Goal: Transaction & Acquisition: Book appointment/travel/reservation

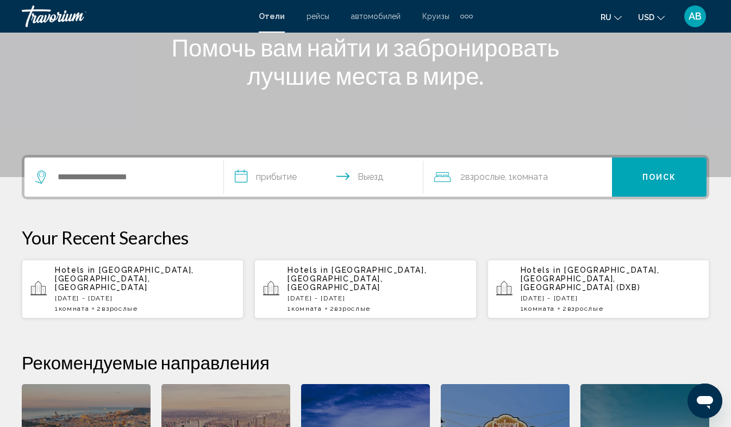
scroll to position [150, 0]
click at [133, 294] on p "[DATE] - [DATE]" at bounding box center [145, 298] width 180 height 8
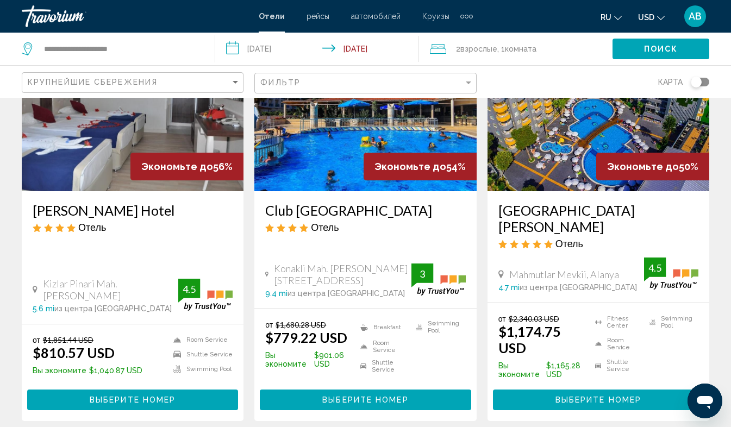
scroll to position [119, 0]
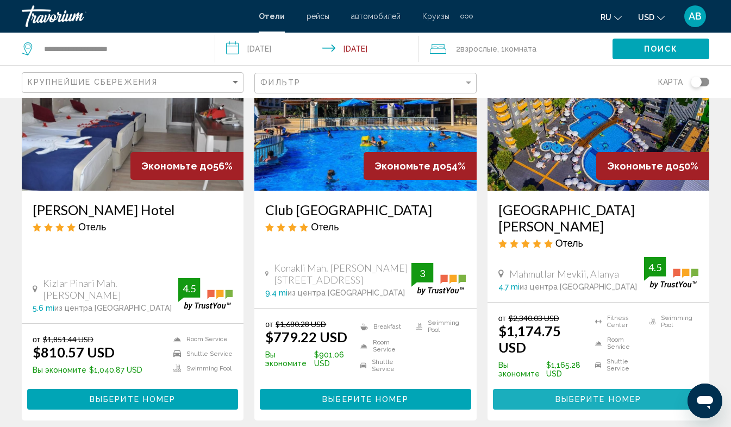
click at [602, 396] on span "Выберите номер" at bounding box center [599, 400] width 86 height 9
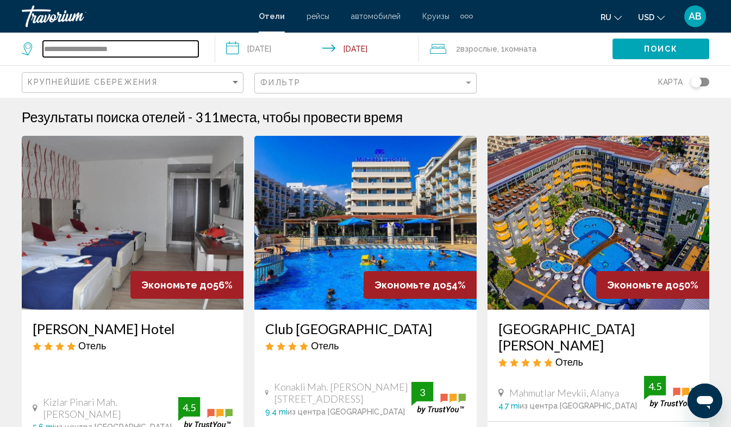
click at [149, 53] on input "**********" at bounding box center [121, 49] width 156 height 16
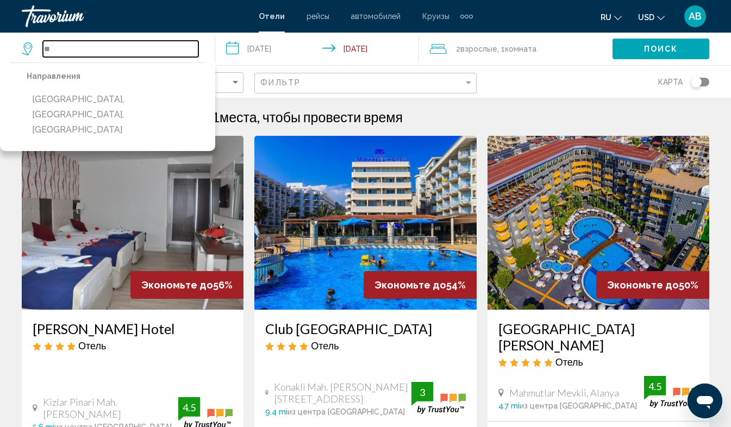
type input "*"
click at [70, 48] on input "Search widget" at bounding box center [121, 49] width 156 height 16
paste input "**********"
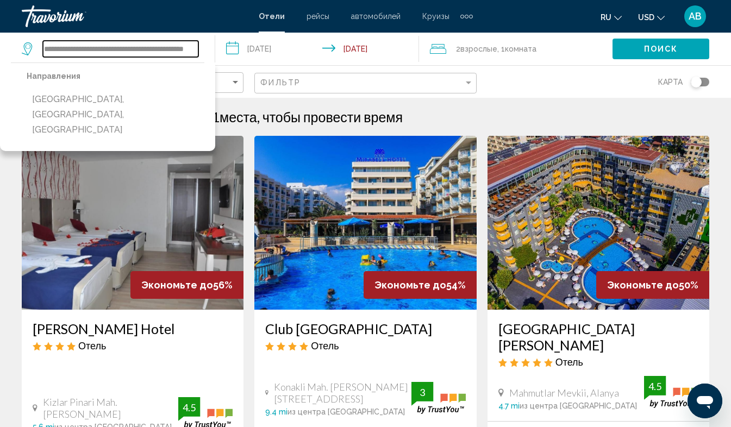
type input "**********"
click at [648, 49] on span "Поиск" at bounding box center [661, 49] width 34 height 9
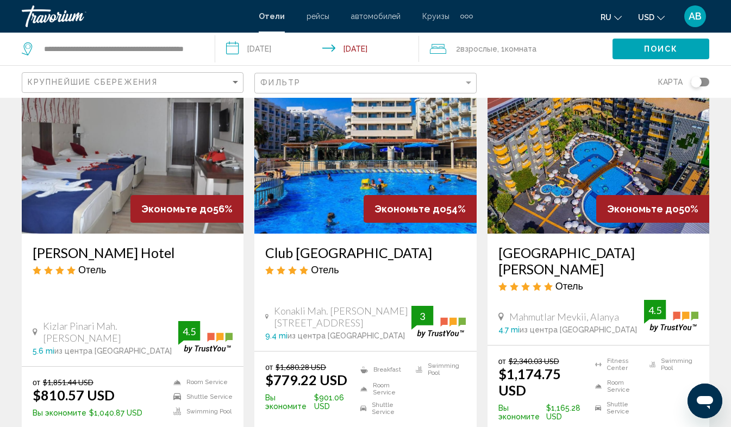
scroll to position [77, 0]
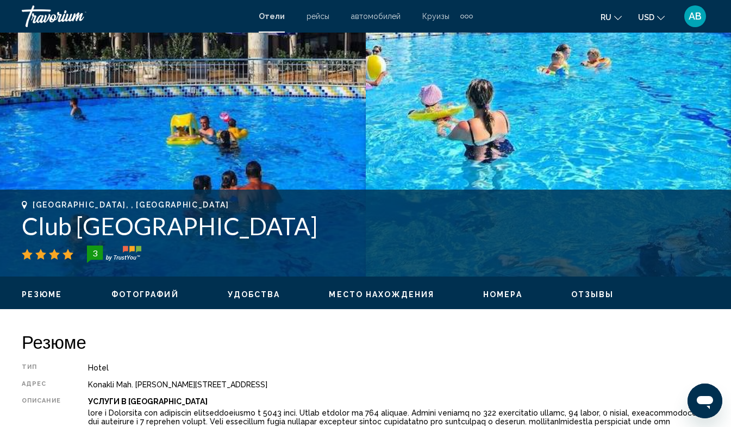
scroll to position [259, 0]
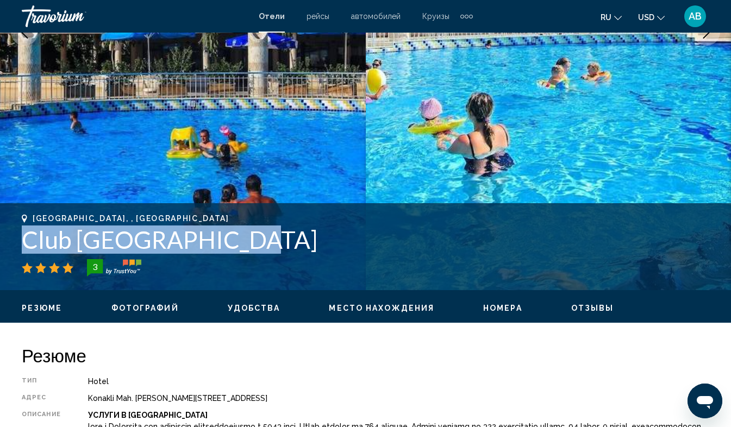
drag, startPoint x: 22, startPoint y: 235, endPoint x: 240, endPoint y: 237, distance: 218.6
click at [240, 237] on h1 "Club [GEOGRAPHIC_DATA]" at bounding box center [366, 240] width 688 height 28
copy h1 "Club [GEOGRAPHIC_DATA]"
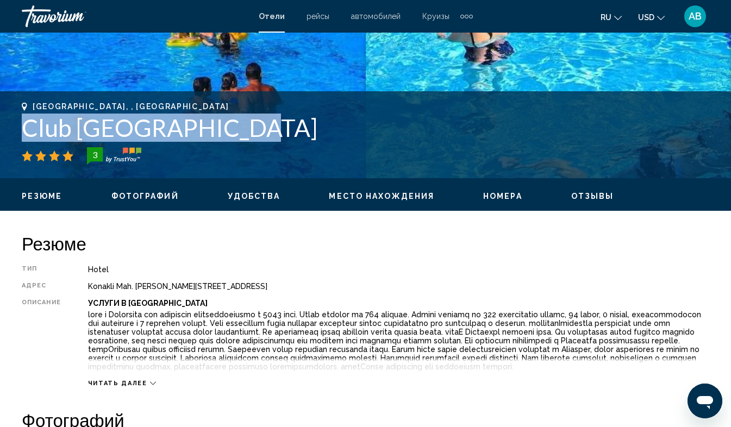
scroll to position [370, 0]
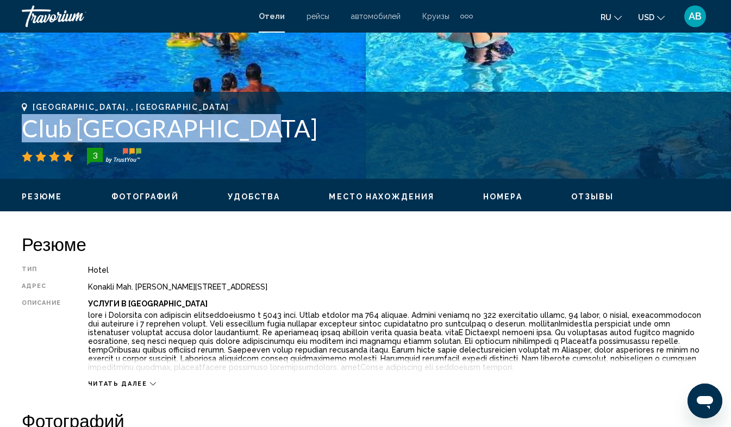
click at [156, 194] on span "Фотографий" at bounding box center [144, 197] width 67 height 9
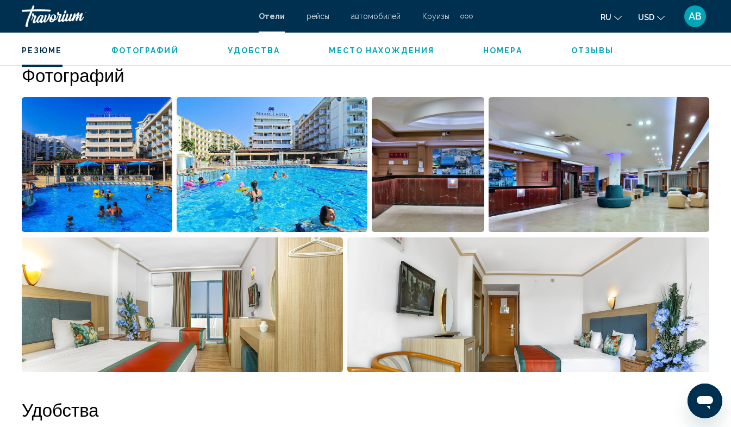
scroll to position [722, 0]
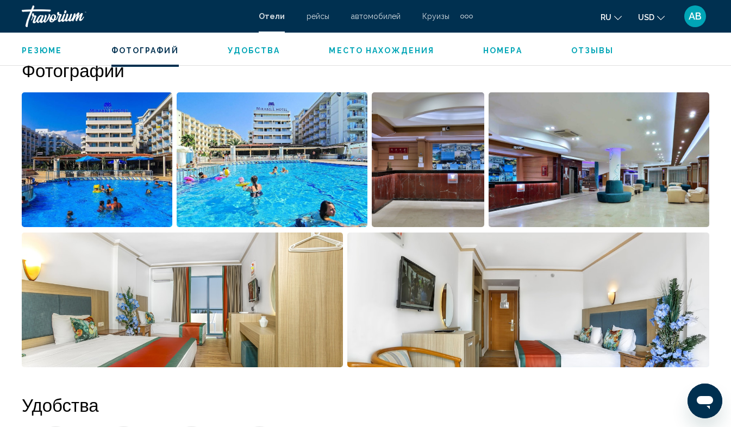
click at [79, 186] on img "Open full-screen image slider" at bounding box center [97, 159] width 151 height 135
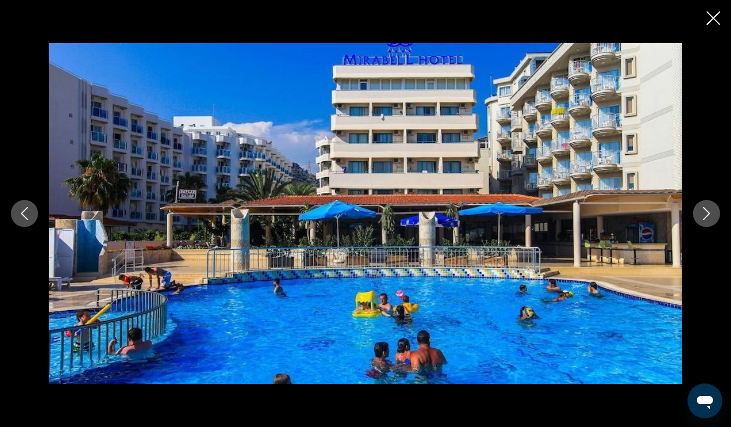
click at [711, 212] on icon "Next image" at bounding box center [706, 213] width 13 height 13
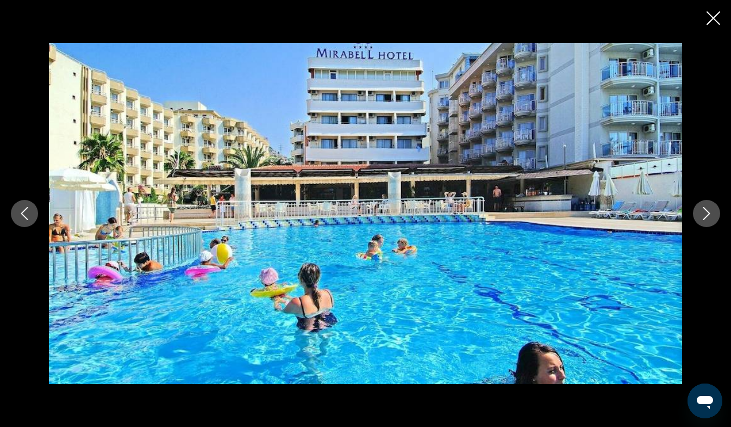
click at [711, 212] on icon "Next image" at bounding box center [706, 213] width 13 height 13
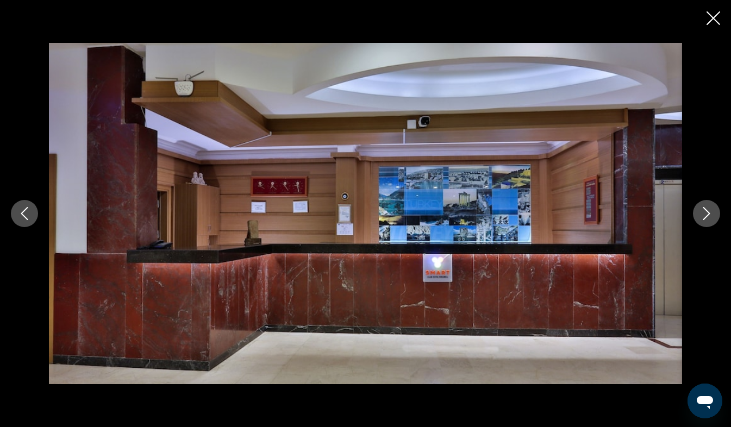
click at [711, 212] on icon "Next image" at bounding box center [706, 213] width 13 height 13
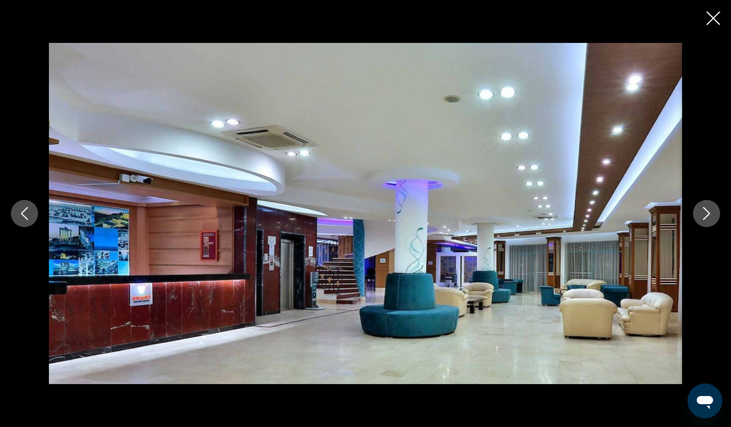
click at [711, 212] on icon "Next image" at bounding box center [706, 213] width 13 height 13
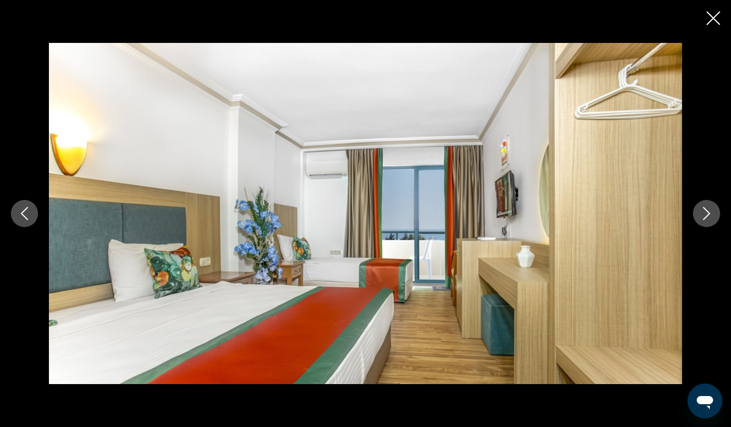
click at [711, 212] on icon "Next image" at bounding box center [706, 213] width 13 height 13
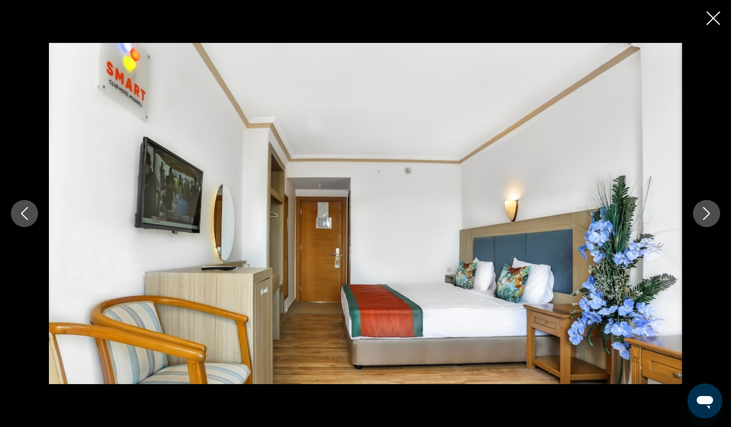
click at [711, 212] on icon "Next image" at bounding box center [706, 213] width 13 height 13
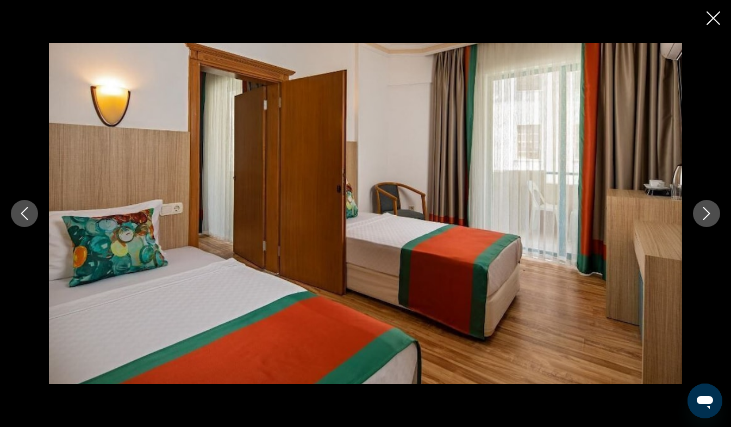
click at [711, 212] on icon "Next image" at bounding box center [706, 213] width 13 height 13
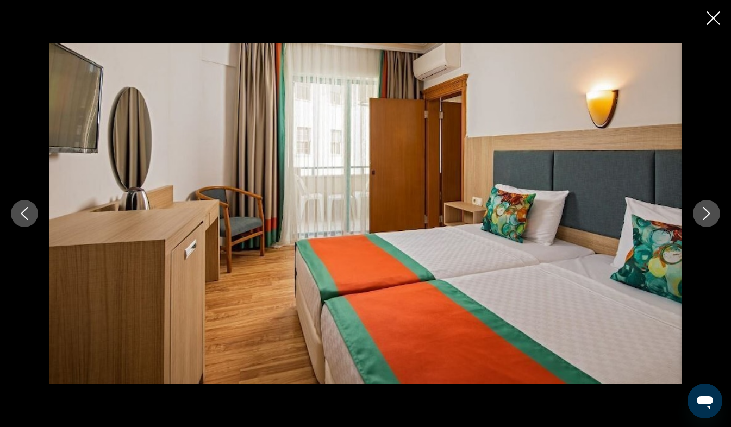
click at [711, 212] on icon "Next image" at bounding box center [706, 213] width 13 height 13
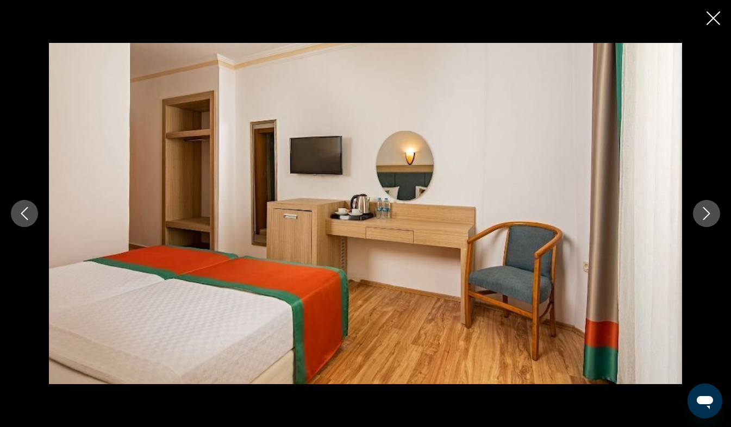
click at [711, 212] on icon "Next image" at bounding box center [706, 213] width 13 height 13
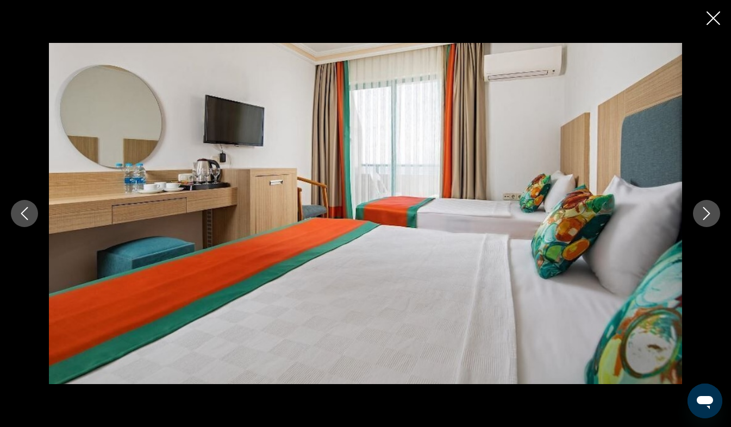
click at [711, 212] on icon "Next image" at bounding box center [706, 213] width 13 height 13
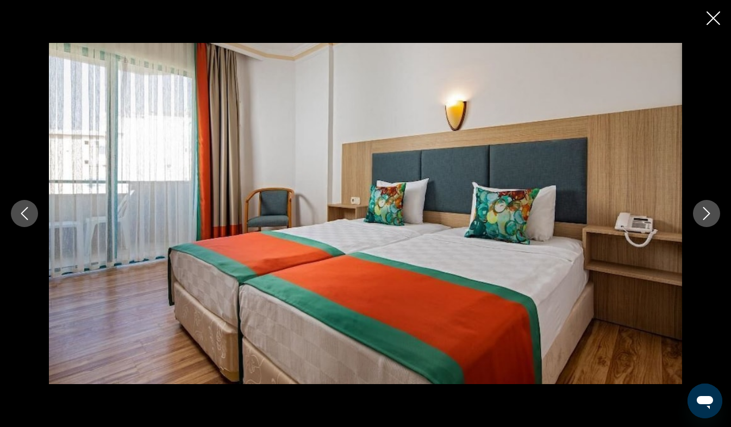
click at [711, 212] on icon "Next image" at bounding box center [706, 213] width 13 height 13
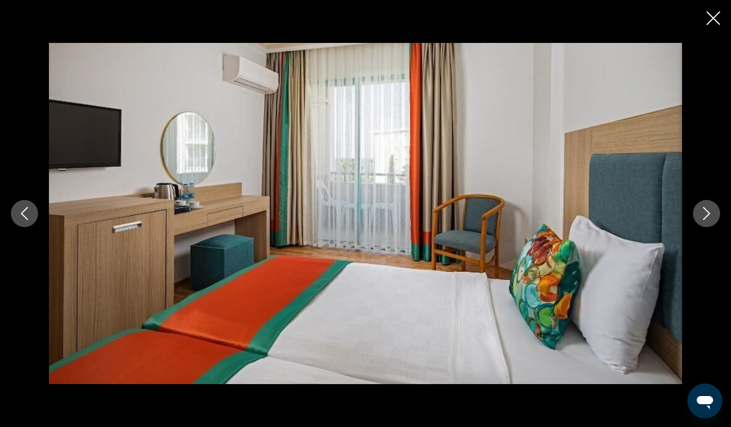
click at [711, 212] on icon "Next image" at bounding box center [706, 213] width 13 height 13
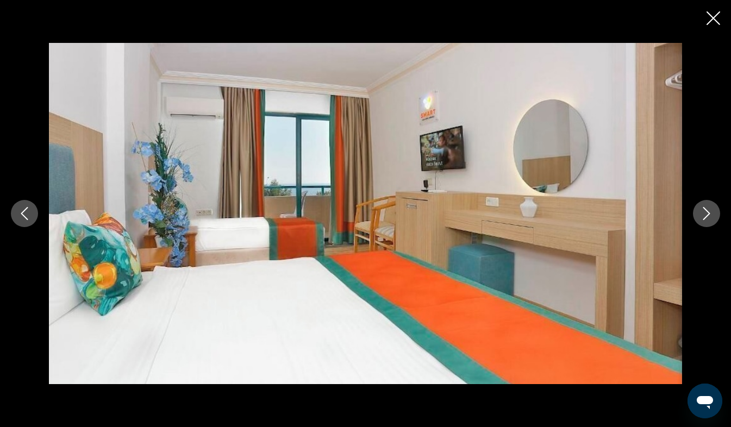
click at [711, 212] on icon "Next image" at bounding box center [706, 213] width 13 height 13
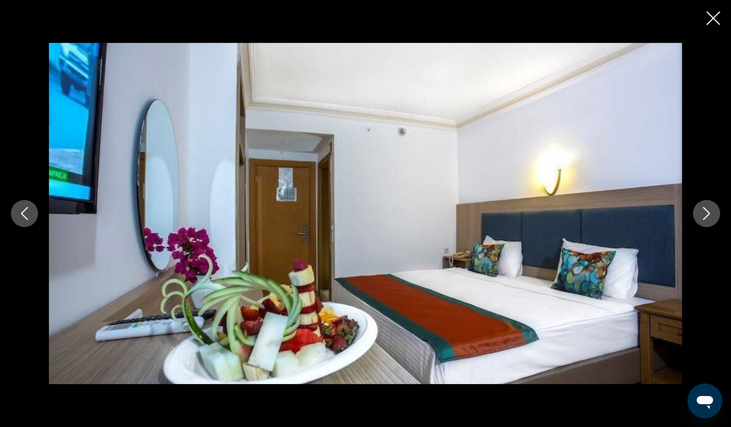
click at [711, 212] on icon "Next image" at bounding box center [706, 213] width 13 height 13
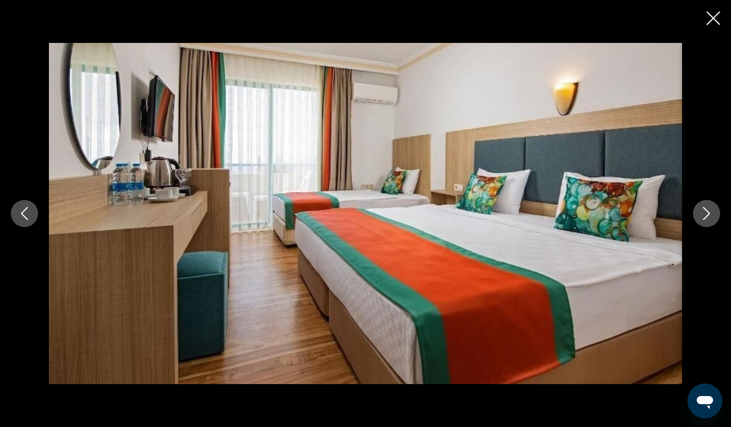
click at [711, 212] on icon "Next image" at bounding box center [706, 213] width 13 height 13
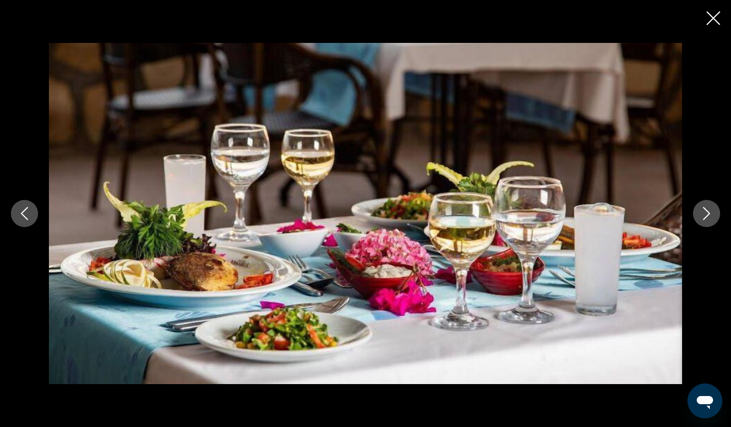
click at [711, 212] on icon "Next image" at bounding box center [706, 213] width 13 height 13
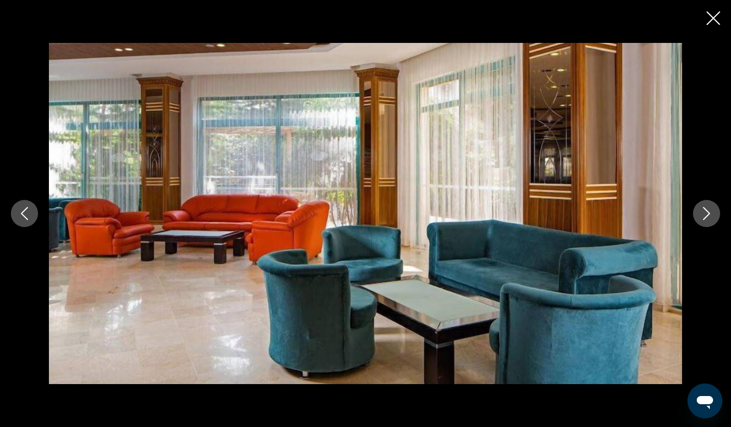
click at [711, 212] on icon "Next image" at bounding box center [706, 213] width 13 height 13
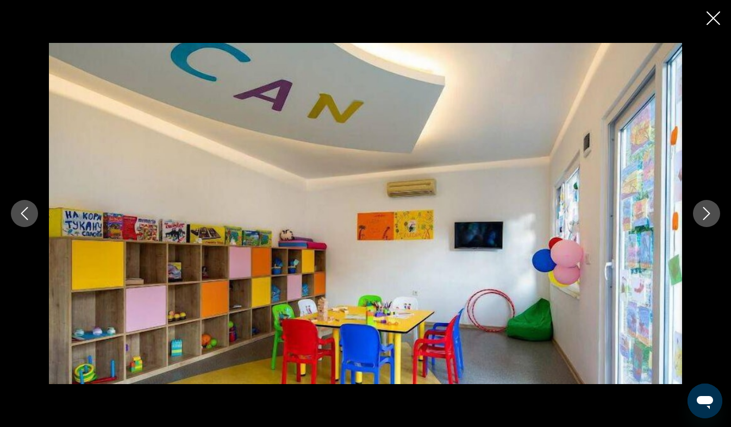
click at [711, 212] on icon "Next image" at bounding box center [706, 213] width 13 height 13
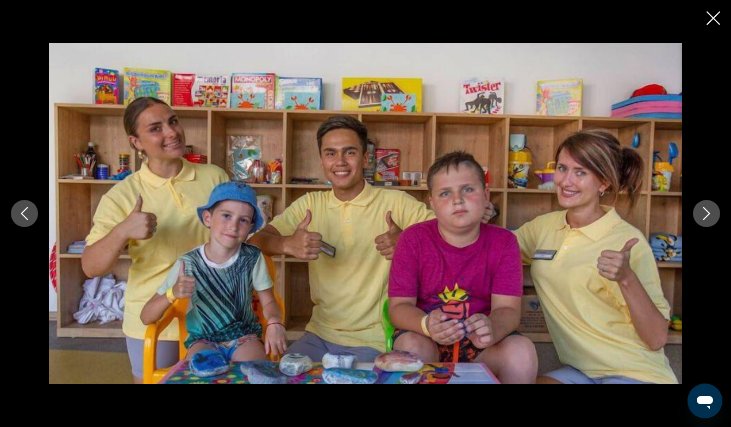
click at [711, 212] on icon "Next image" at bounding box center [706, 213] width 13 height 13
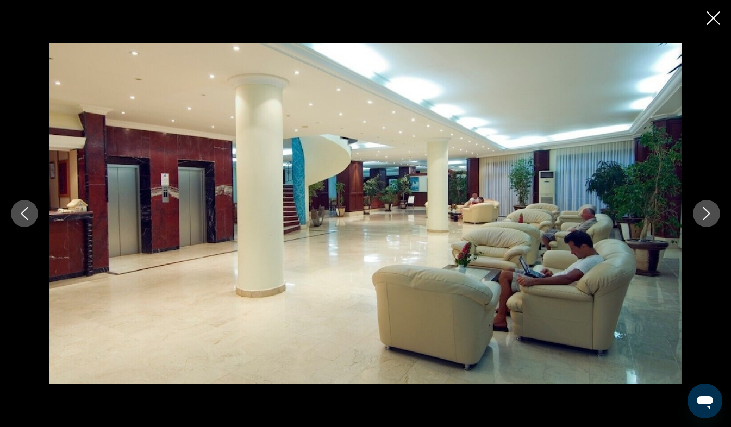
click at [711, 212] on icon "Next image" at bounding box center [706, 213] width 13 height 13
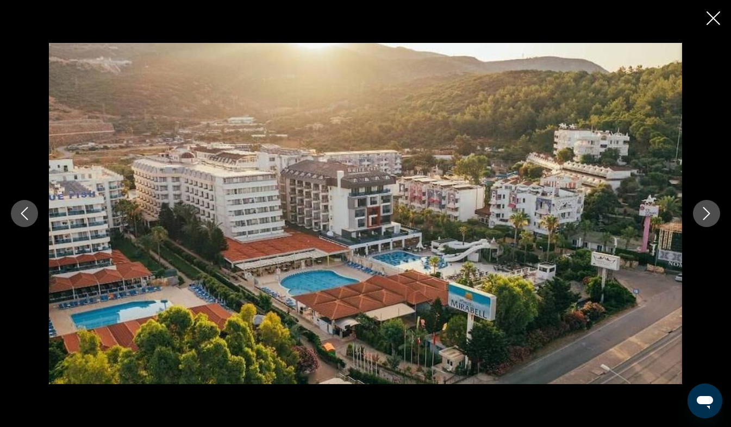
click at [711, 212] on icon "Next image" at bounding box center [706, 213] width 13 height 13
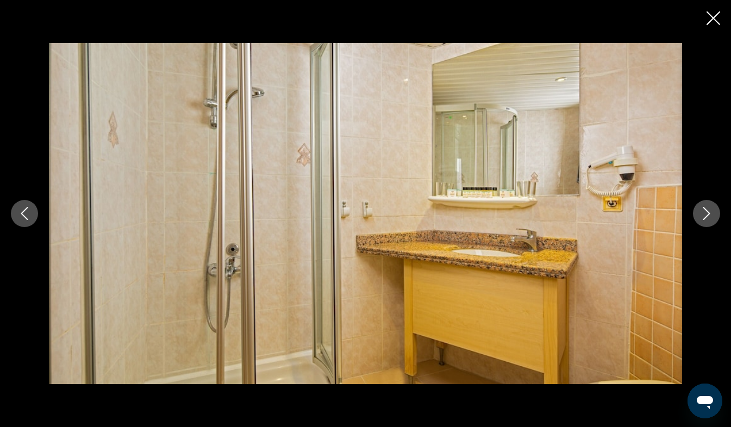
click at [711, 212] on icon "Next image" at bounding box center [706, 213] width 13 height 13
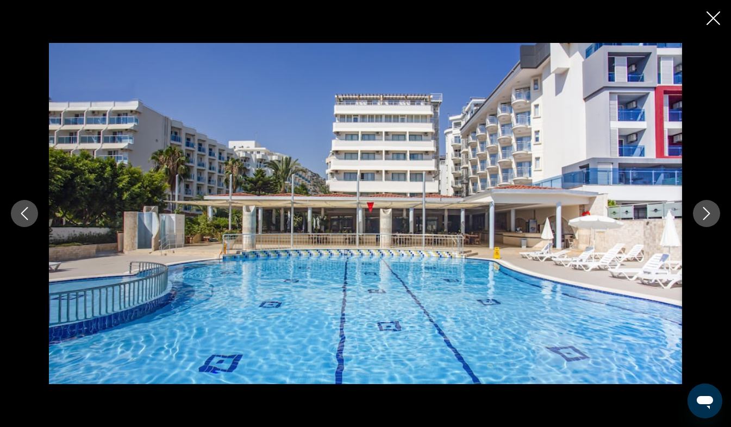
click at [711, 212] on icon "Next image" at bounding box center [706, 213] width 13 height 13
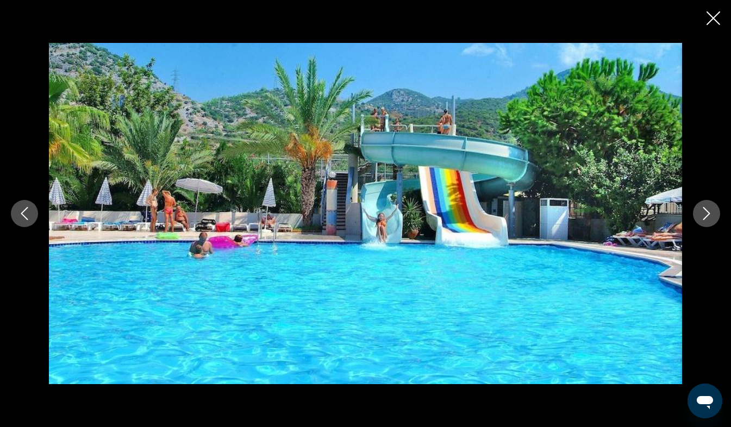
click at [711, 212] on icon "Next image" at bounding box center [706, 213] width 13 height 13
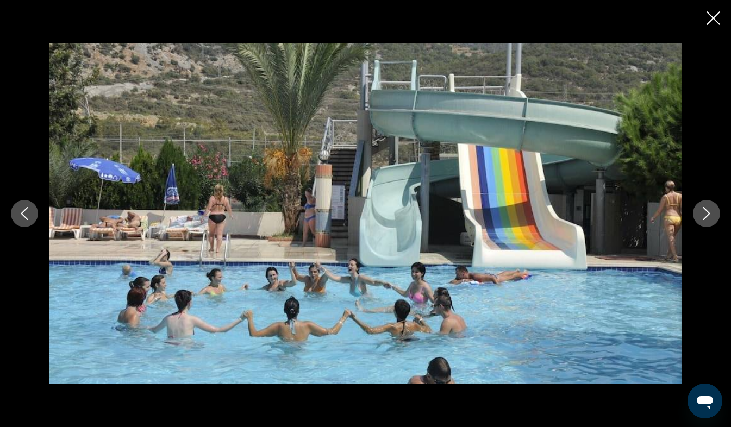
click at [711, 212] on icon "Next image" at bounding box center [706, 213] width 13 height 13
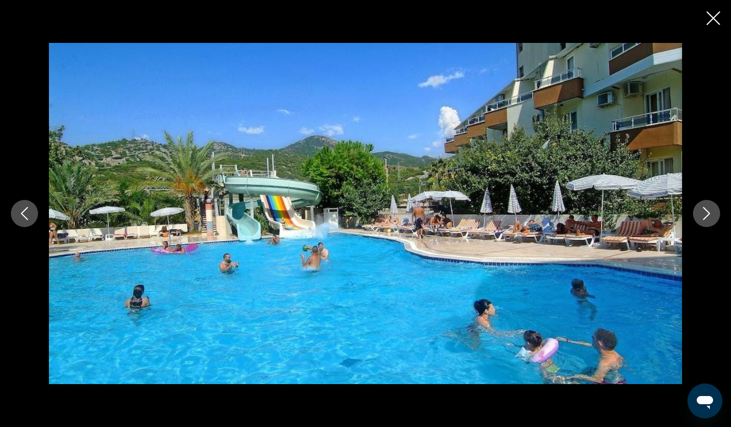
click at [711, 212] on icon "Next image" at bounding box center [706, 213] width 13 height 13
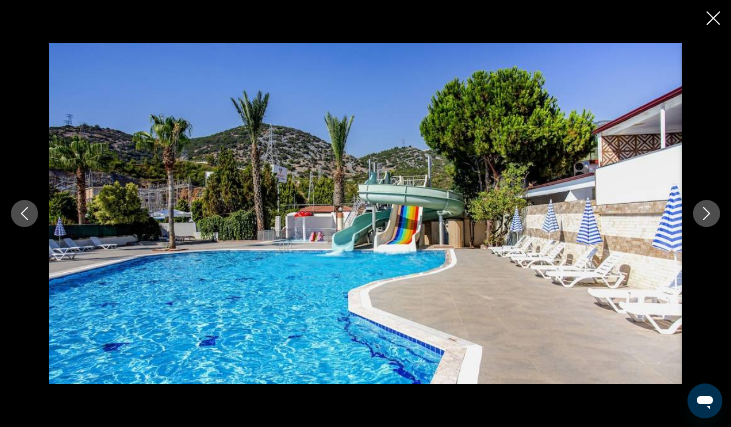
click at [711, 212] on icon "Next image" at bounding box center [706, 213] width 13 height 13
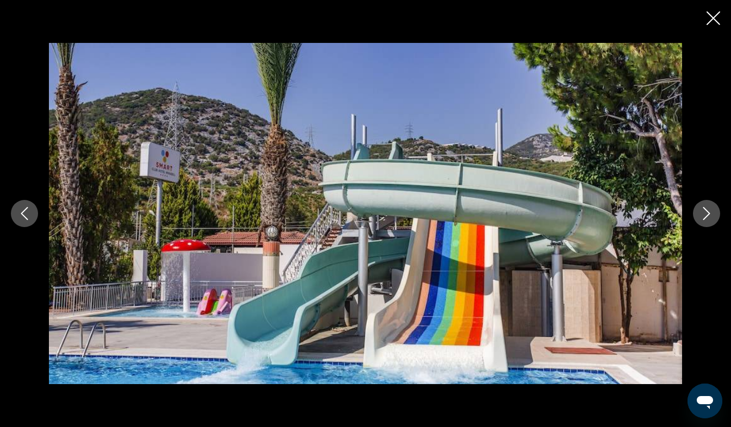
click at [711, 212] on icon "Next image" at bounding box center [706, 213] width 13 height 13
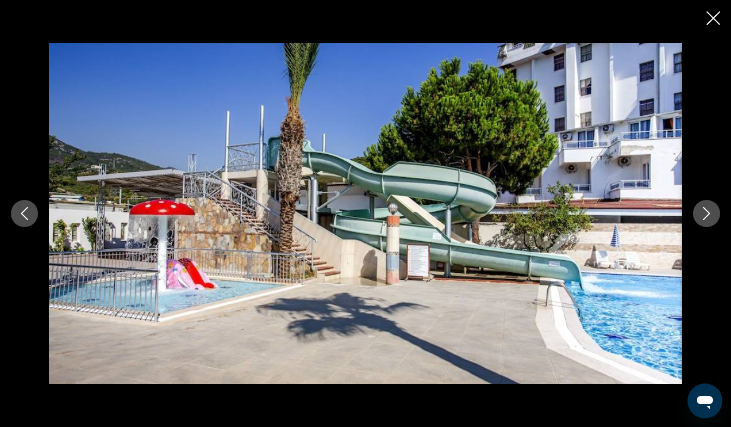
click at [711, 212] on icon "Next image" at bounding box center [706, 213] width 13 height 13
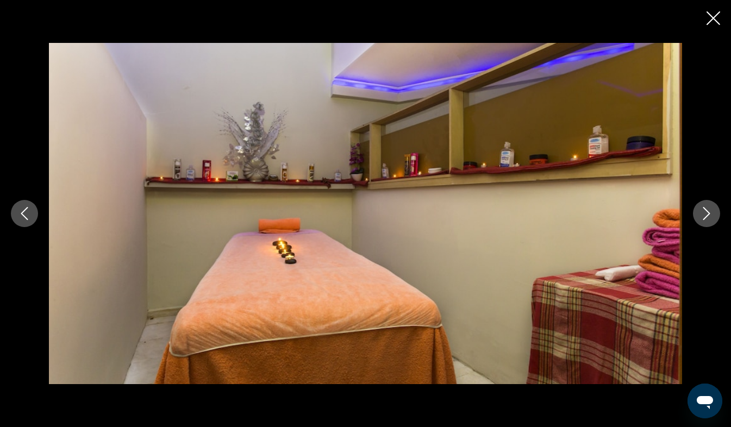
click at [711, 212] on icon "Next image" at bounding box center [706, 213] width 13 height 13
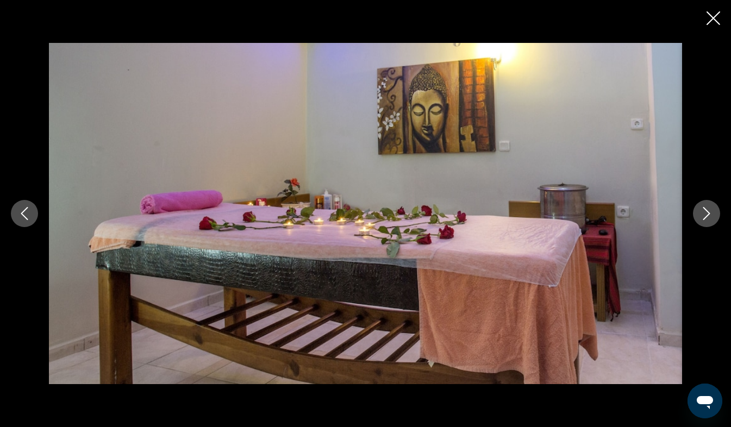
click at [711, 212] on icon "Next image" at bounding box center [706, 213] width 13 height 13
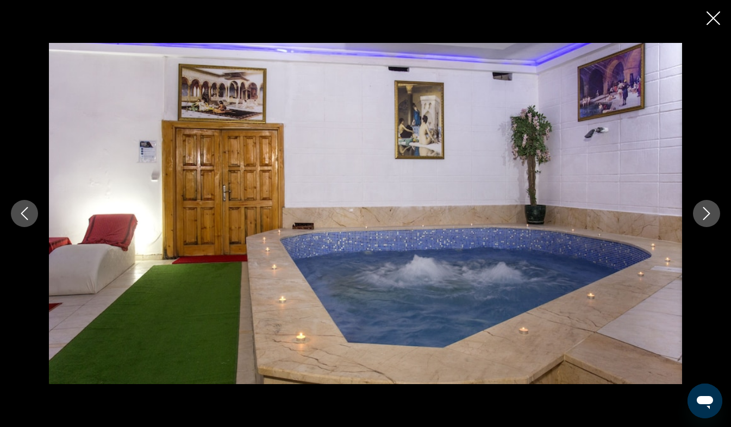
click at [711, 212] on icon "Next image" at bounding box center [706, 213] width 13 height 13
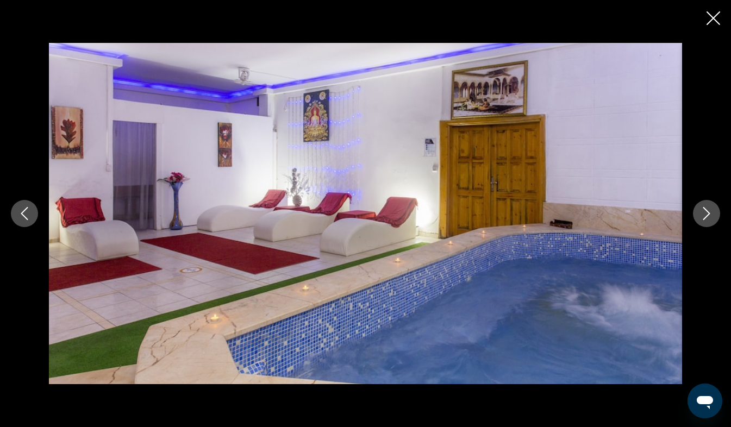
click at [711, 212] on icon "Next image" at bounding box center [706, 213] width 13 height 13
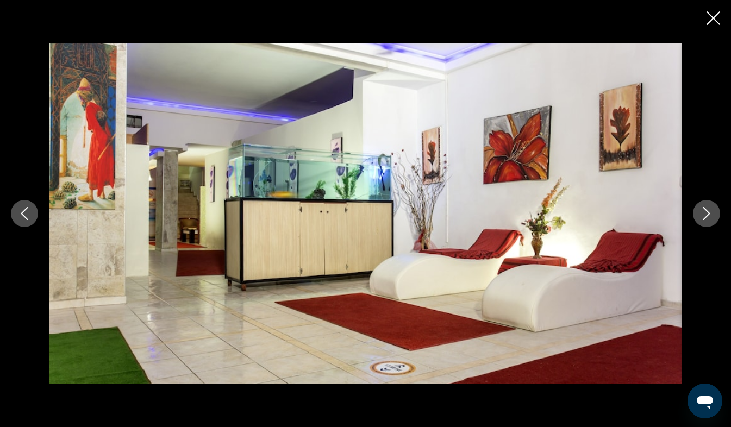
click at [711, 212] on icon "Next image" at bounding box center [706, 213] width 13 height 13
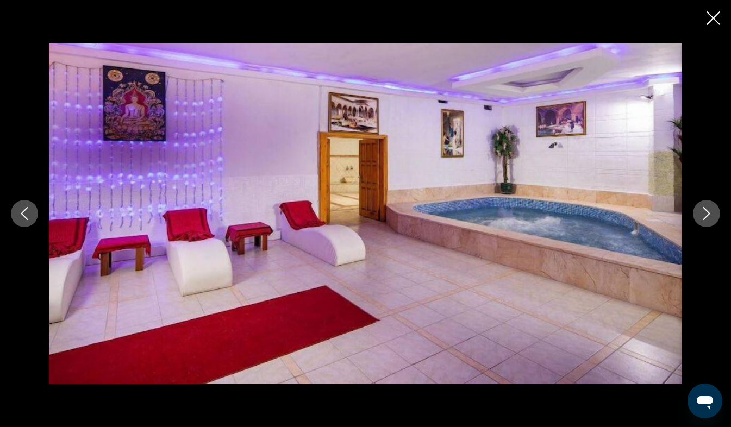
click at [711, 212] on icon "Next image" at bounding box center [706, 213] width 13 height 13
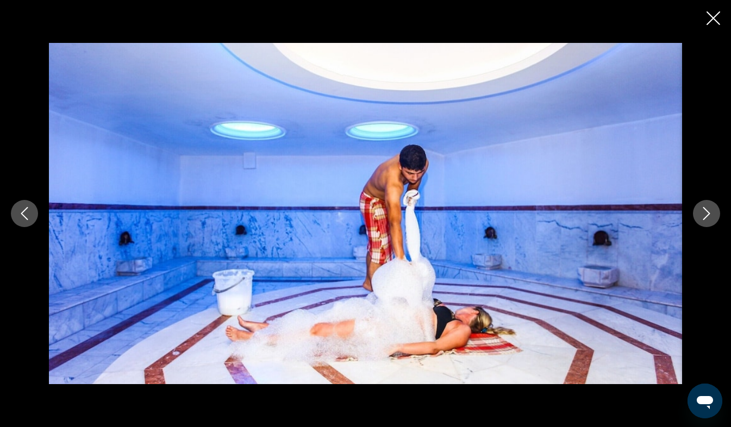
click at [711, 212] on icon "Next image" at bounding box center [706, 213] width 13 height 13
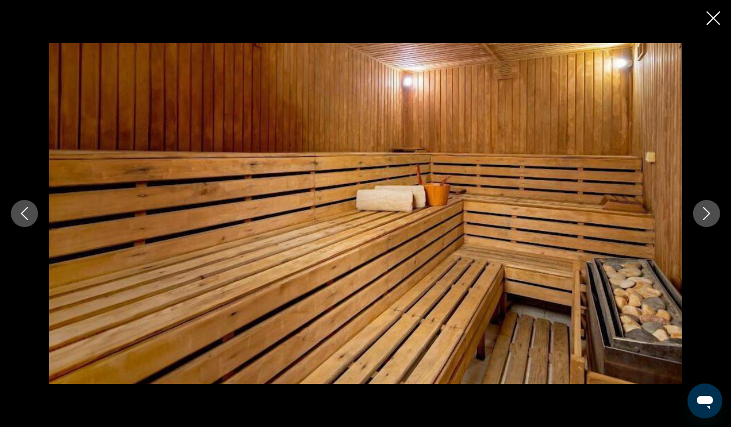
click at [711, 212] on icon "Next image" at bounding box center [706, 213] width 13 height 13
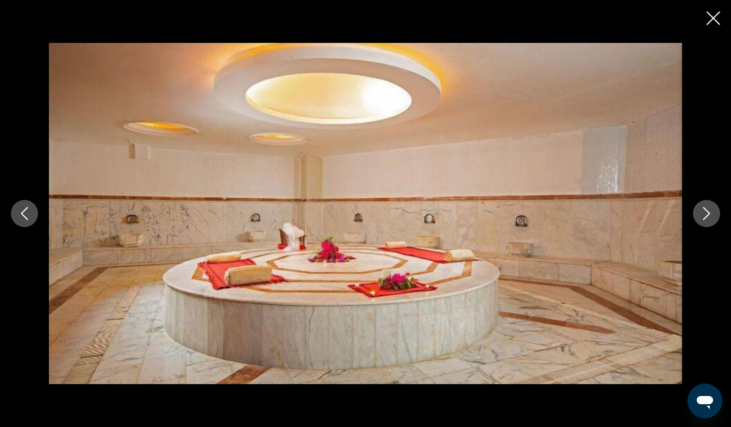
click at [711, 212] on icon "Next image" at bounding box center [706, 213] width 13 height 13
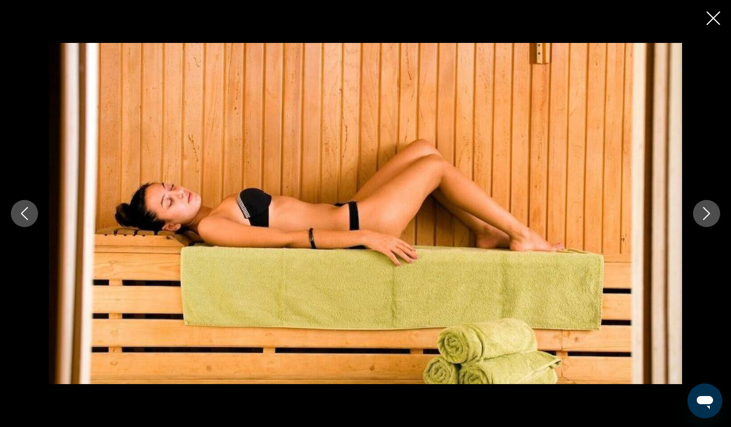
click at [711, 212] on icon "Next image" at bounding box center [706, 213] width 13 height 13
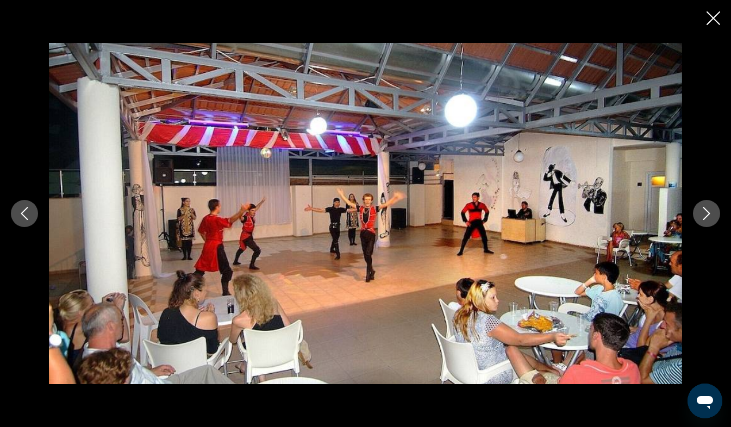
click at [711, 212] on icon "Next image" at bounding box center [706, 213] width 13 height 13
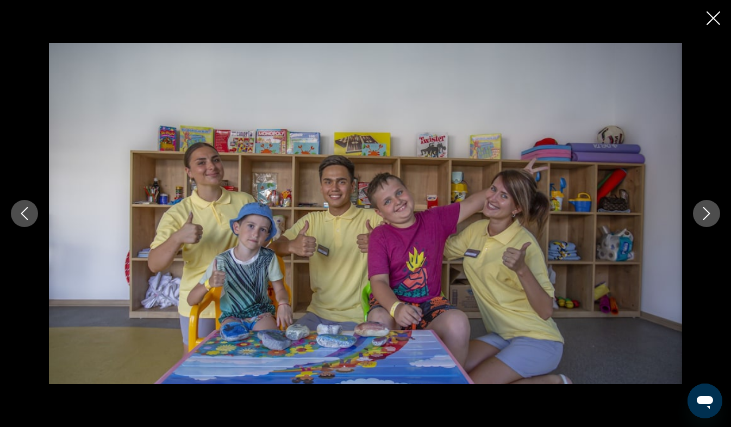
click at [711, 212] on icon "Next image" at bounding box center [706, 213] width 13 height 13
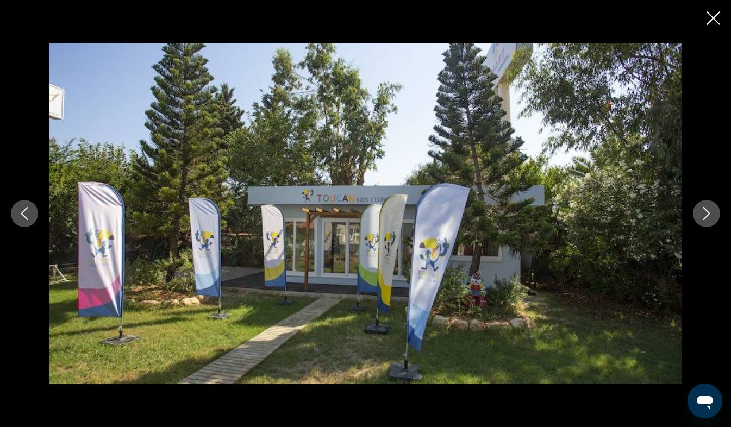
click at [711, 212] on icon "Next image" at bounding box center [706, 213] width 13 height 13
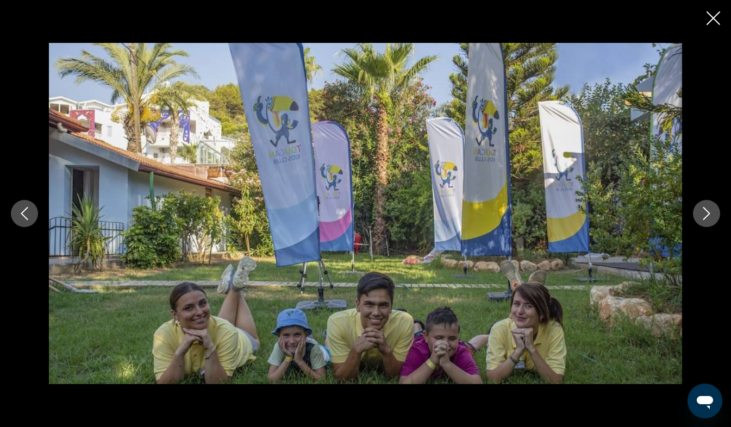
click at [711, 212] on icon "Next image" at bounding box center [706, 213] width 13 height 13
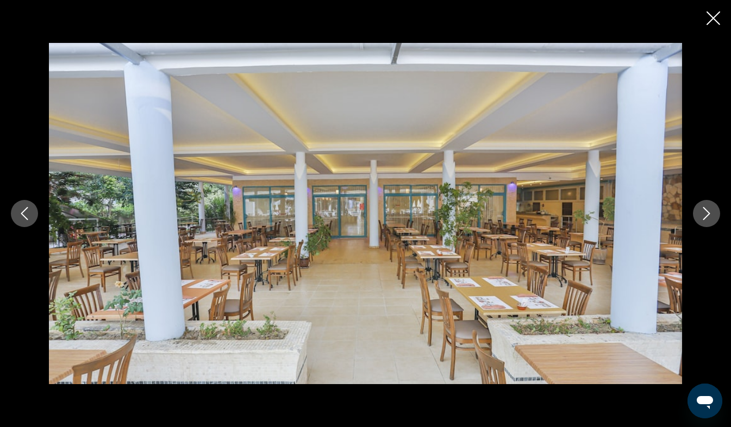
click at [711, 212] on icon "Next image" at bounding box center [706, 213] width 13 height 13
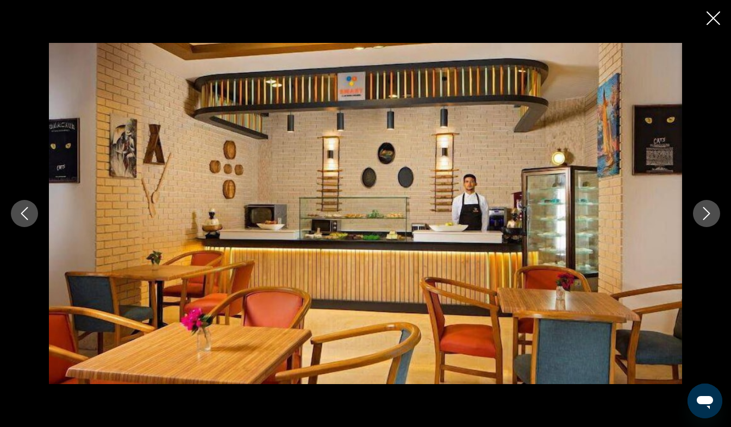
click at [711, 212] on icon "Next image" at bounding box center [706, 213] width 13 height 13
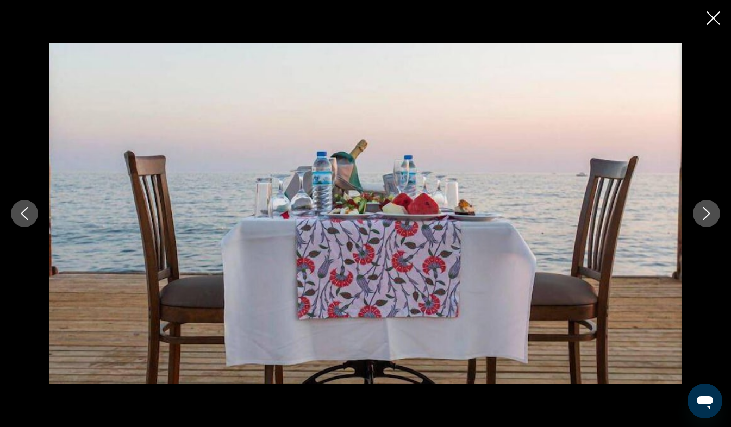
click at [711, 212] on icon "Next image" at bounding box center [706, 213] width 13 height 13
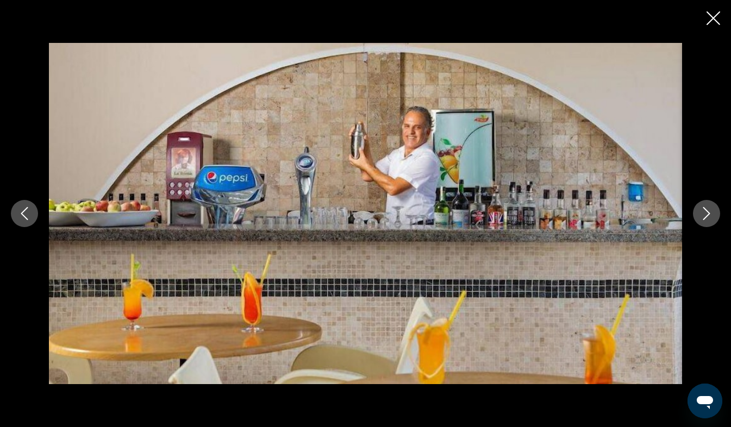
click at [711, 212] on icon "Next image" at bounding box center [706, 213] width 13 height 13
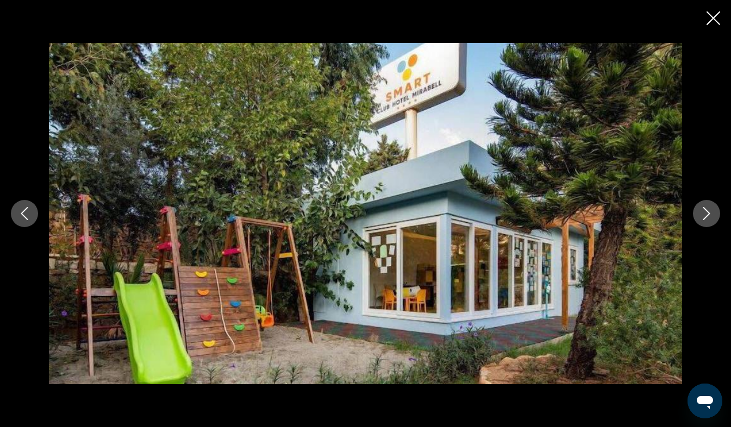
click at [711, 212] on icon "Next image" at bounding box center [706, 213] width 13 height 13
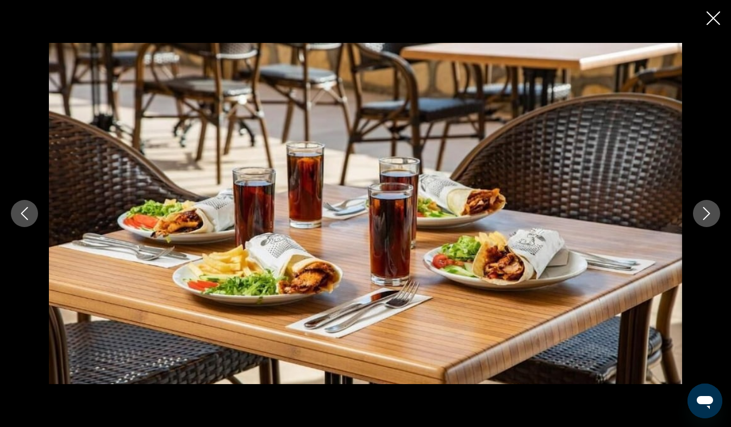
click at [711, 212] on icon "Next image" at bounding box center [706, 213] width 13 height 13
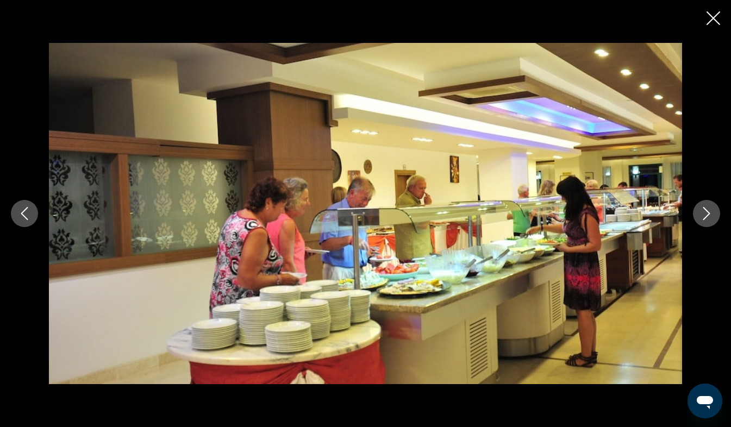
click at [711, 212] on icon "Next image" at bounding box center [706, 213] width 13 height 13
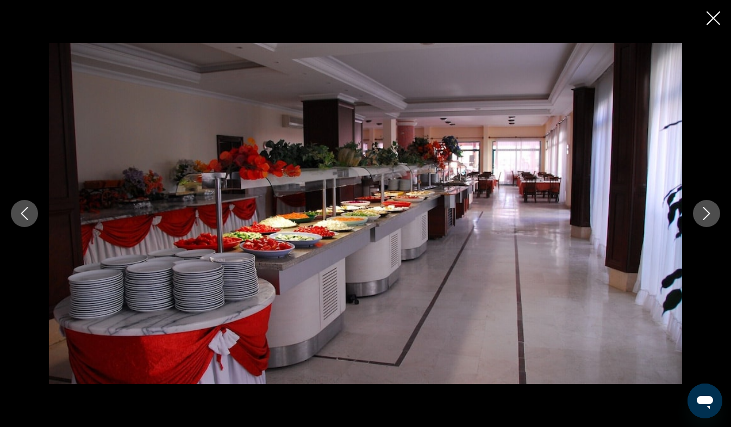
click at [711, 212] on icon "Next image" at bounding box center [706, 213] width 13 height 13
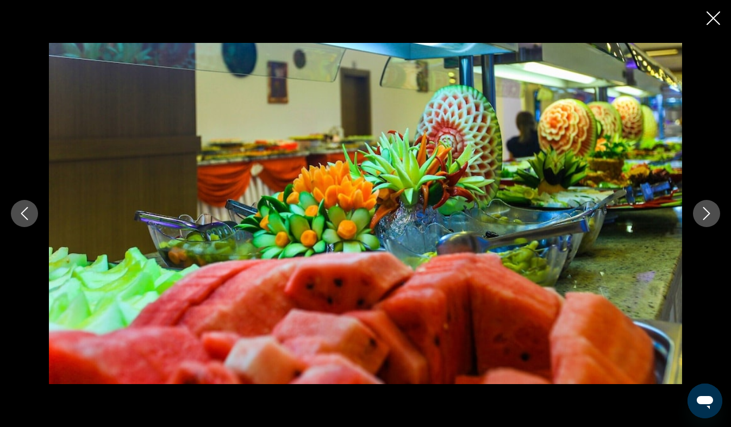
click at [711, 212] on icon "Next image" at bounding box center [706, 213] width 13 height 13
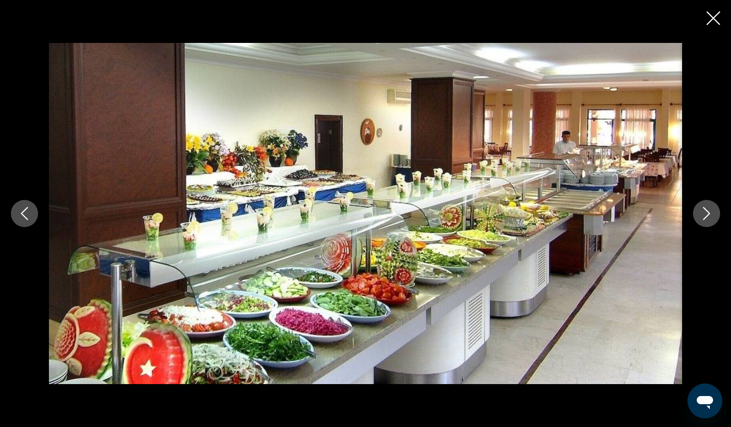
click at [711, 212] on icon "Next image" at bounding box center [706, 213] width 13 height 13
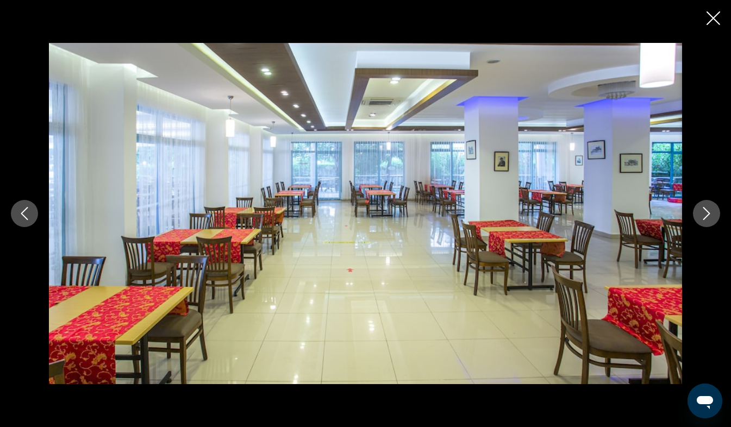
click at [711, 212] on icon "Next image" at bounding box center [706, 213] width 13 height 13
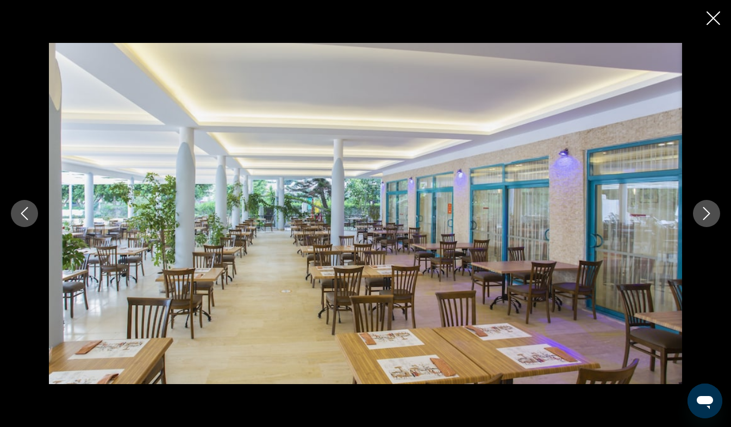
click at [711, 212] on icon "Next image" at bounding box center [706, 213] width 13 height 13
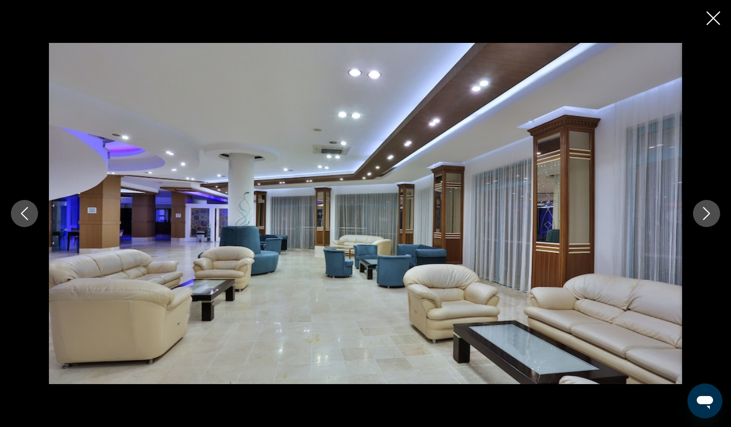
click at [711, 212] on icon "Next image" at bounding box center [706, 213] width 13 height 13
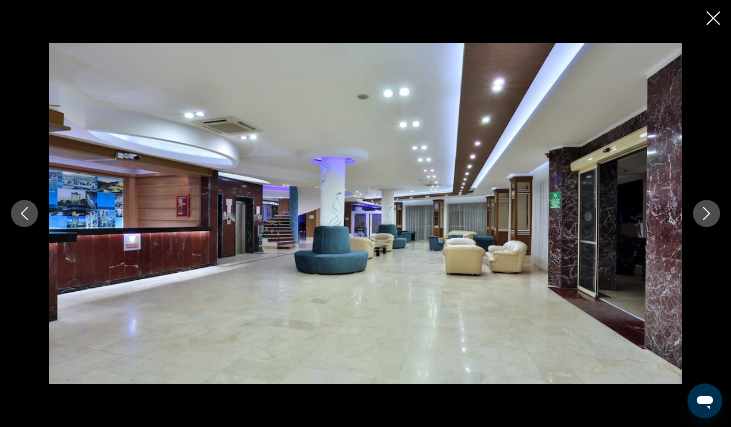
click at [711, 212] on icon "Next image" at bounding box center [706, 213] width 13 height 13
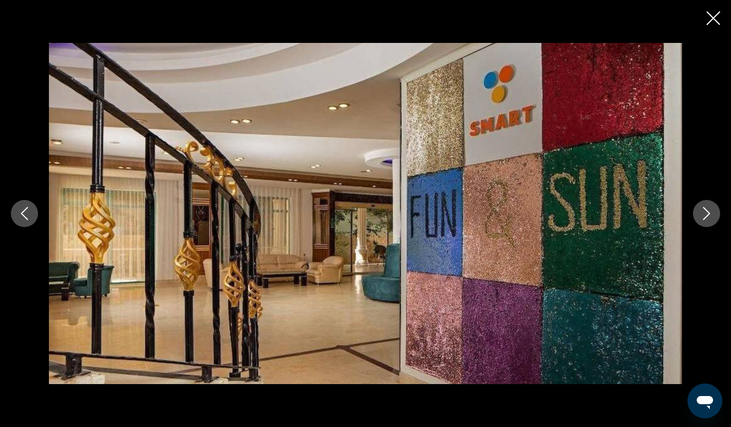
click at [711, 212] on icon "Next image" at bounding box center [706, 213] width 13 height 13
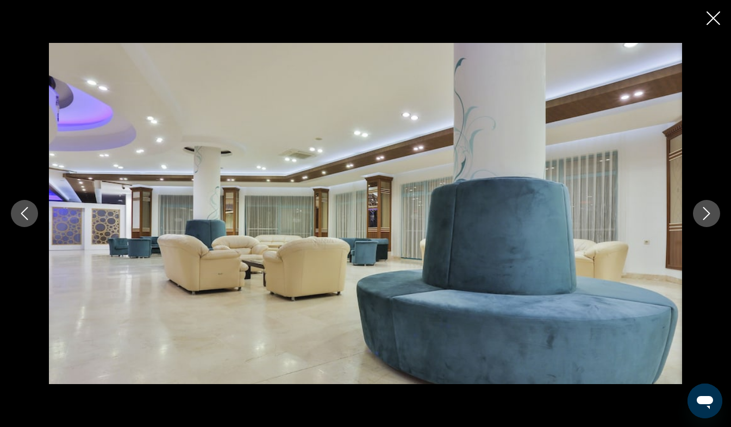
click at [711, 212] on icon "Next image" at bounding box center [706, 213] width 13 height 13
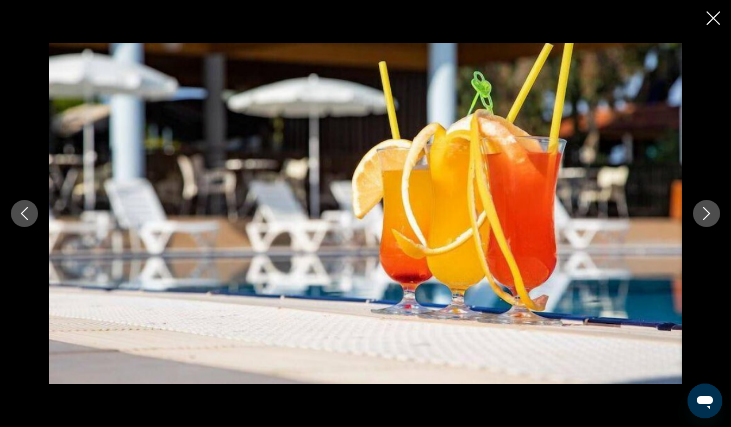
click at [711, 212] on icon "Next image" at bounding box center [706, 213] width 13 height 13
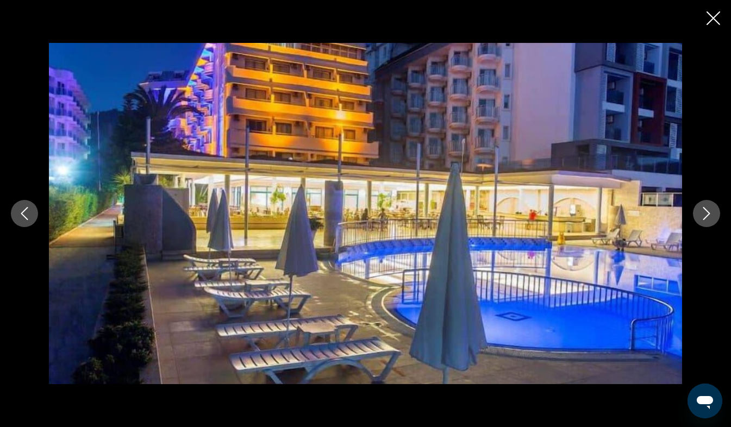
click at [711, 212] on icon "Next image" at bounding box center [706, 213] width 13 height 13
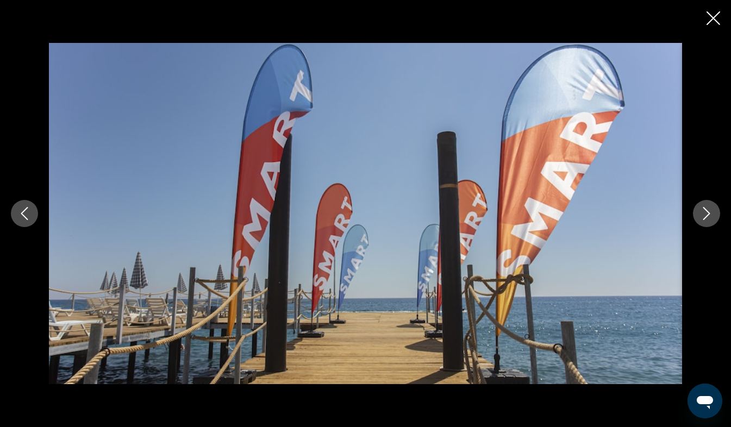
click at [711, 212] on icon "Next image" at bounding box center [706, 213] width 13 height 13
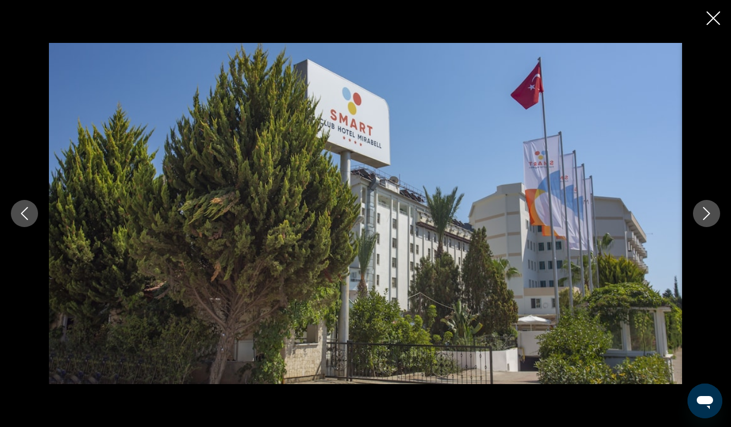
click at [711, 212] on icon "Next image" at bounding box center [706, 213] width 13 height 13
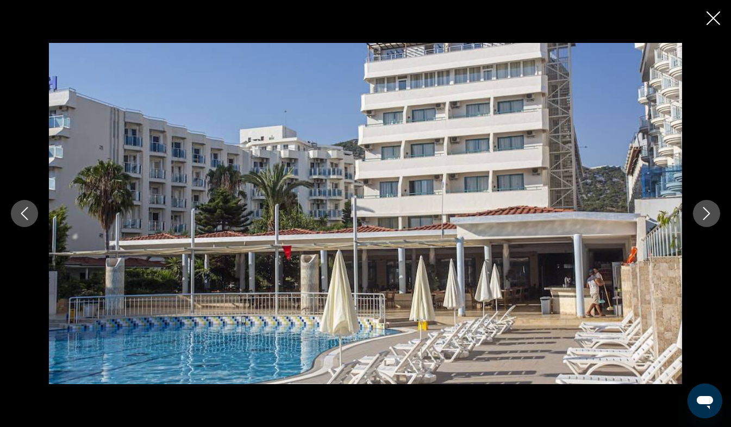
click at [711, 212] on icon "Next image" at bounding box center [706, 213] width 13 height 13
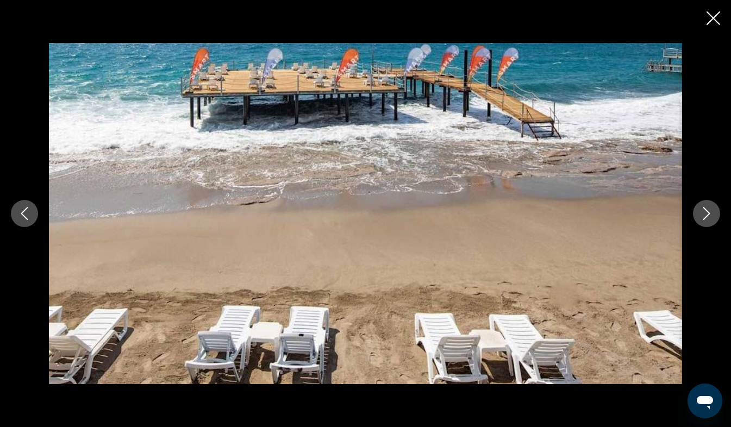
click at [711, 212] on icon "Next image" at bounding box center [706, 213] width 13 height 13
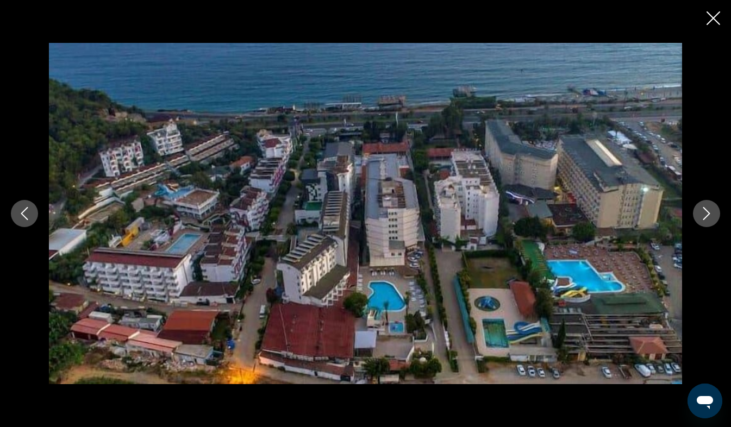
click at [711, 212] on icon "Next image" at bounding box center [706, 213] width 13 height 13
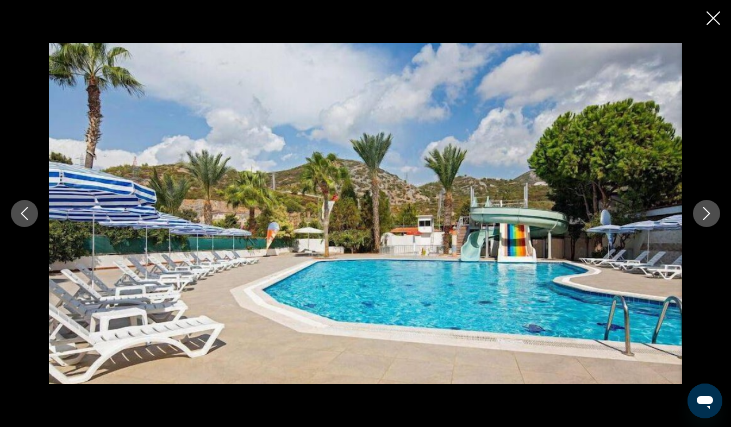
click at [713, 18] on icon "Close slideshow" at bounding box center [714, 18] width 14 height 14
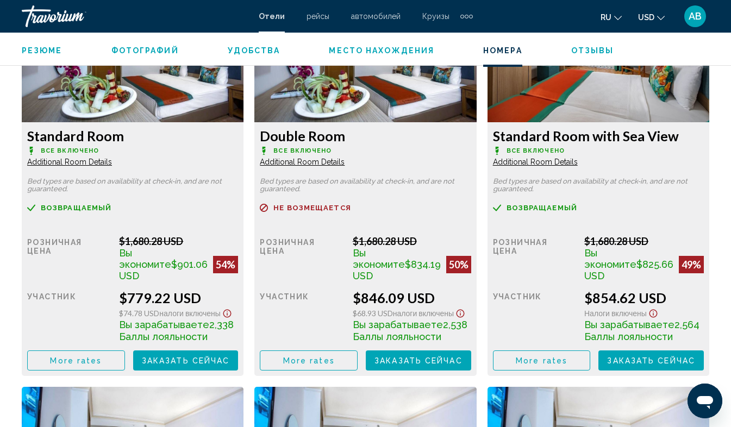
scroll to position [1738, 0]
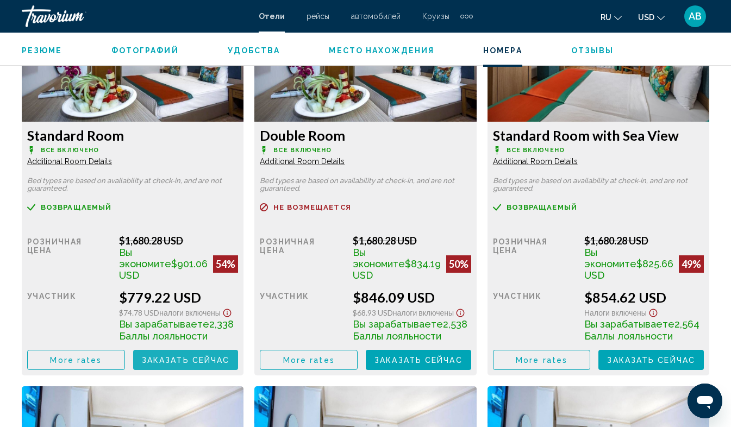
click at [192, 365] on span "Заказать сейчас" at bounding box center [186, 360] width 88 height 9
